Goal: Transaction & Acquisition: Purchase product/service

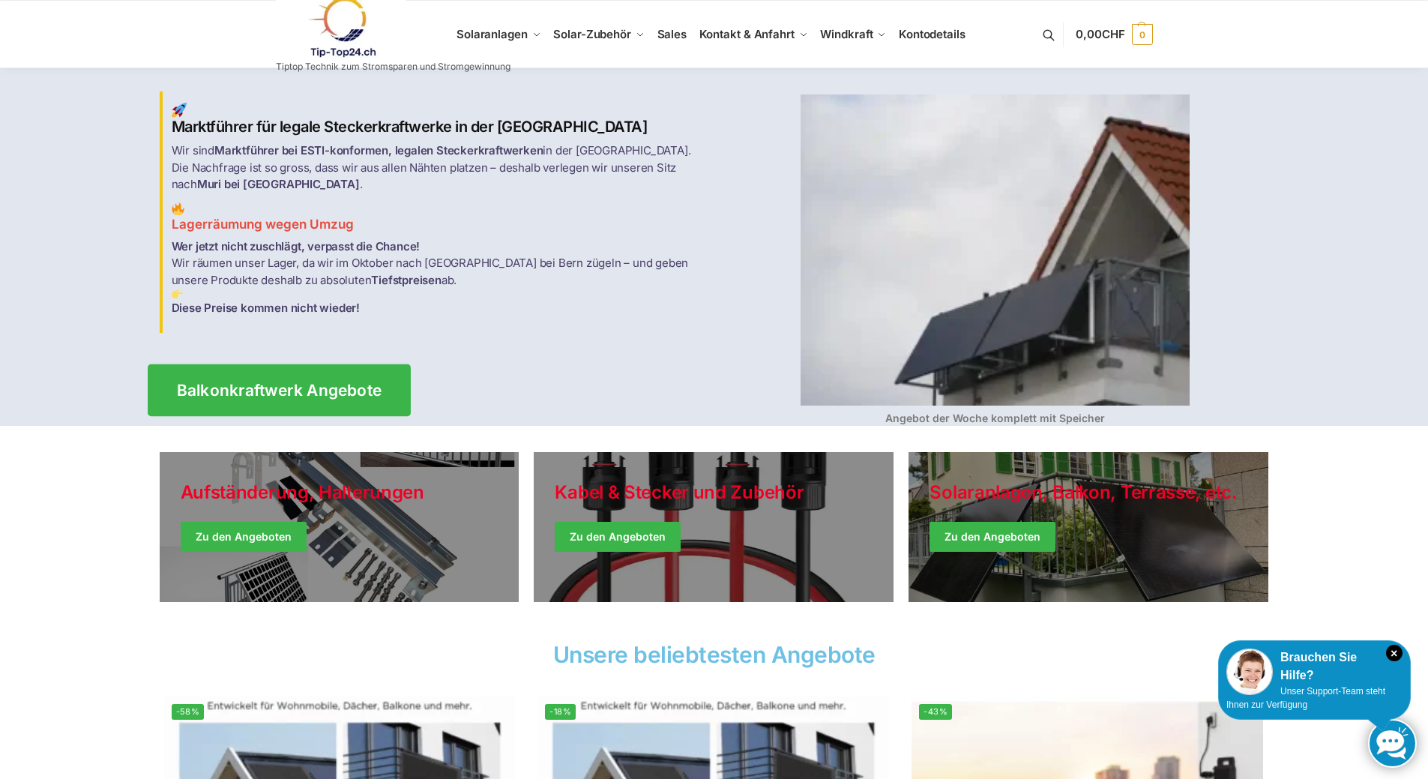
click at [264, 385] on span "Balkonkraftwerk Angebote" at bounding box center [278, 390] width 205 height 16
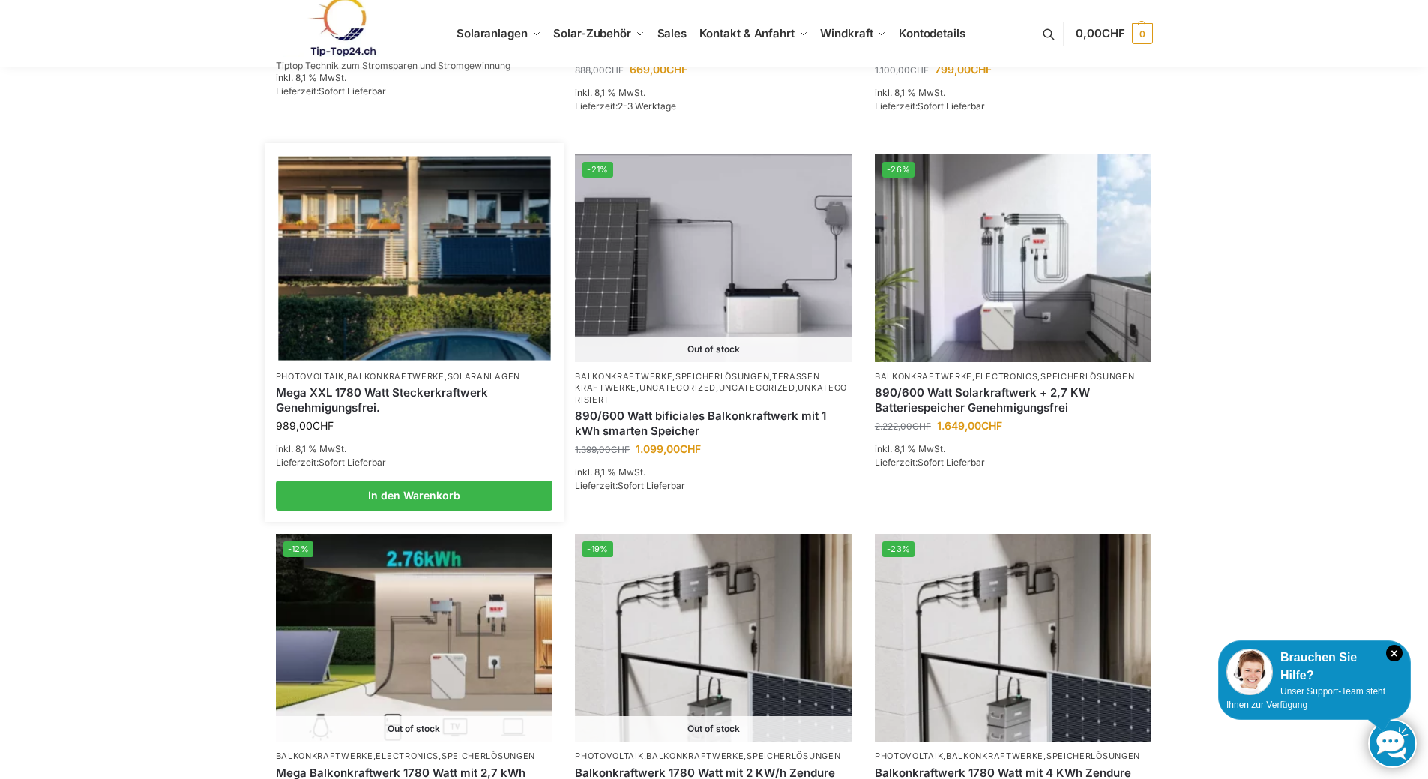
scroll to position [1049, 0]
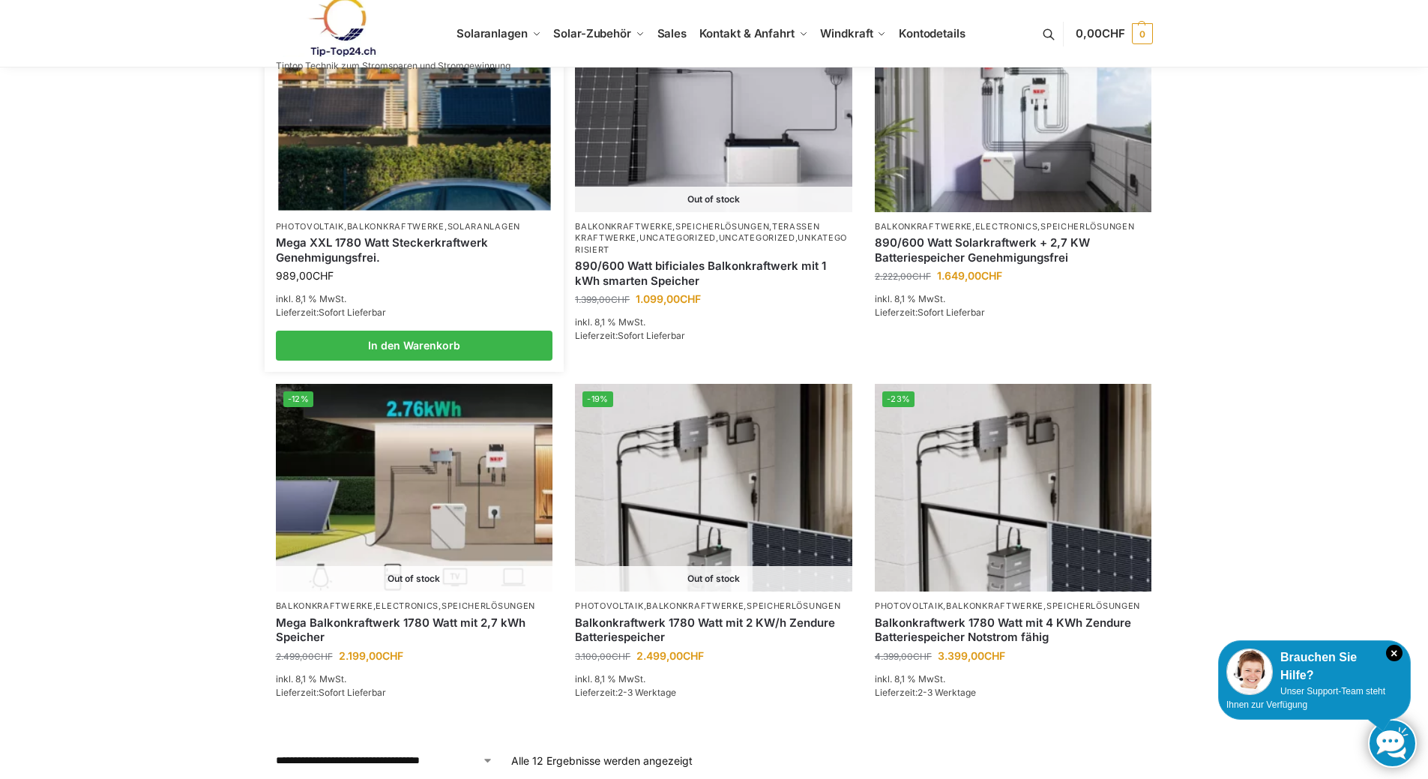
click at [489, 223] on link "Solaranlagen" at bounding box center [483, 226] width 73 height 10
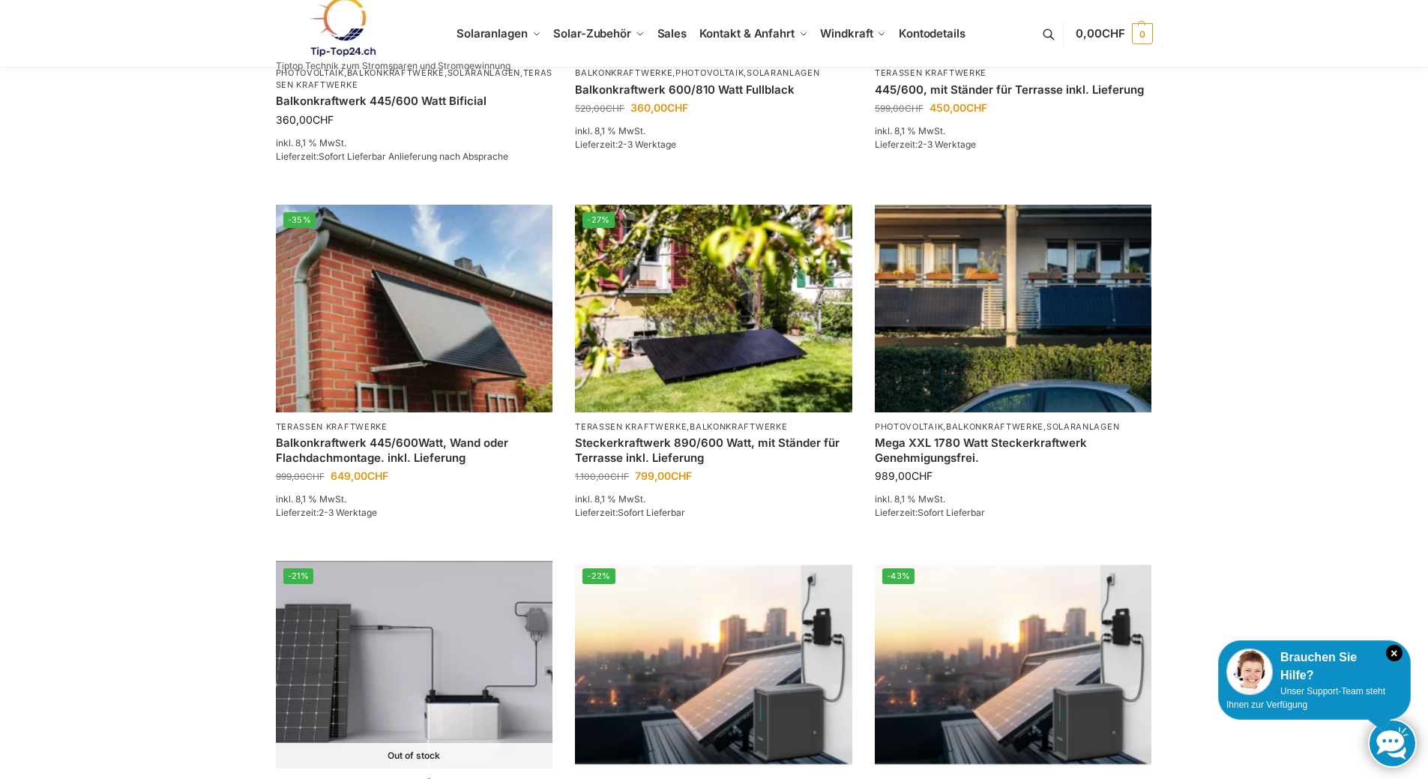
scroll to position [1349, 0]
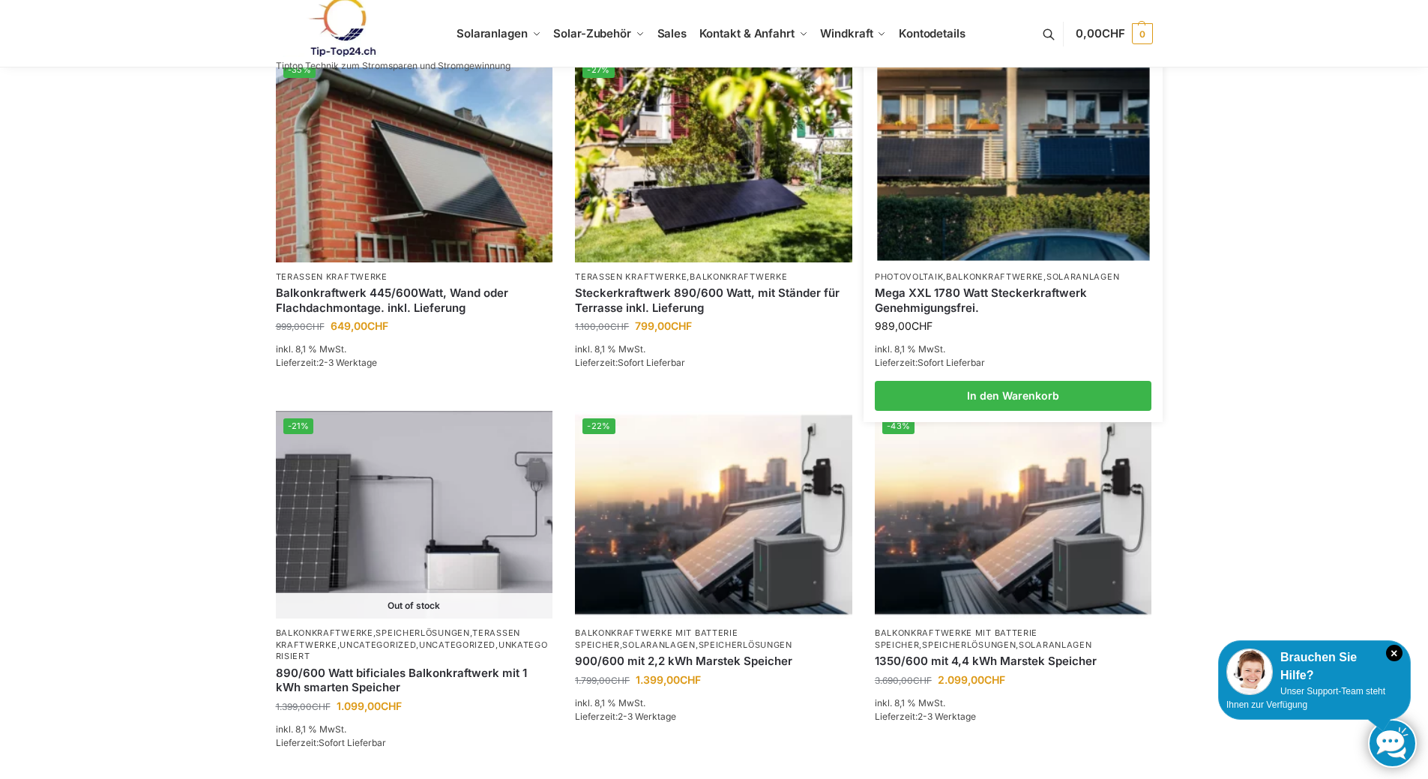
click at [1020, 286] on link "Mega XXL 1780 Watt Steckerkraftwerk Genehmigungsfrei." at bounding box center [1013, 300] width 277 height 29
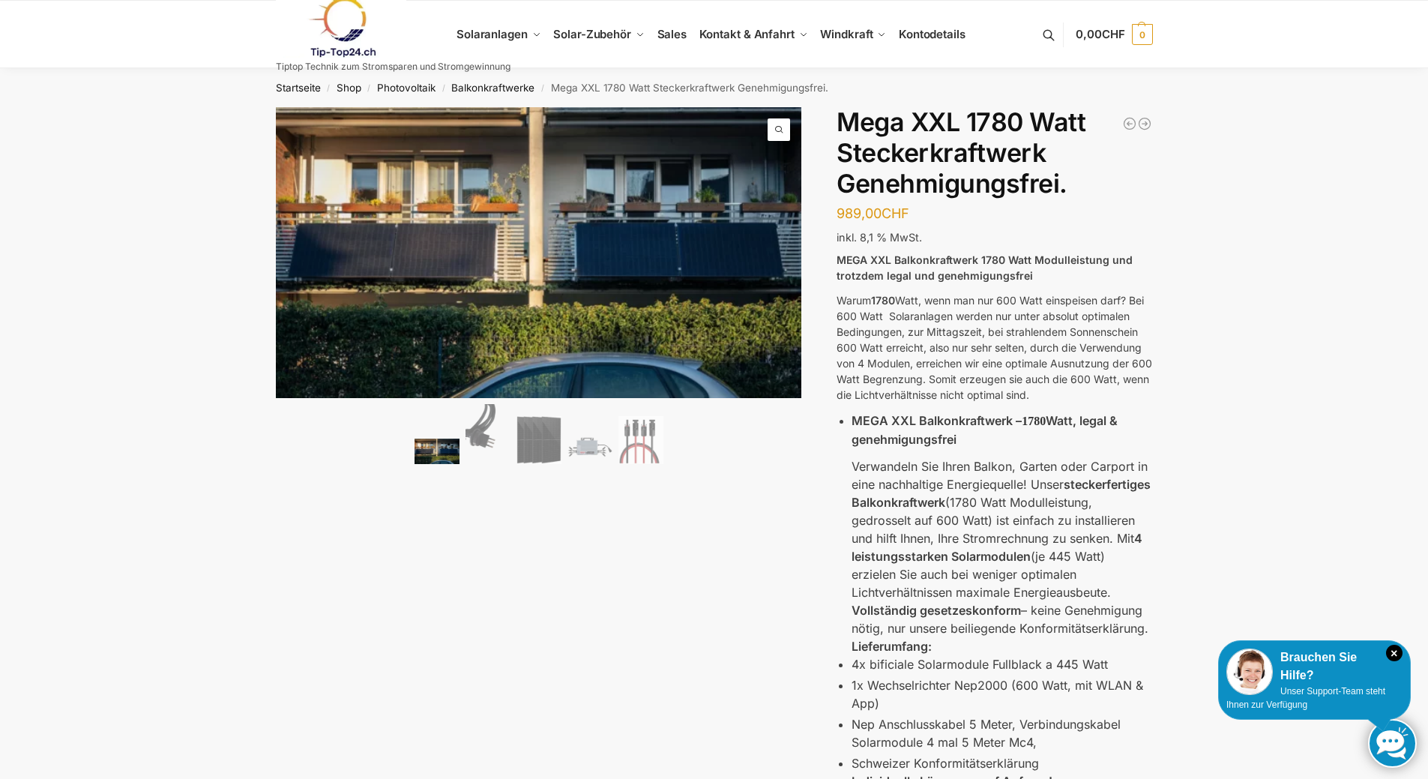
click at [621, 636] on div "🔍 Previous Next Beschreibung Zusätzliche Informationen 989,00 CHF In den Warenk…" at bounding box center [714, 627] width 940 height 1040
